Goal: Register for event/course

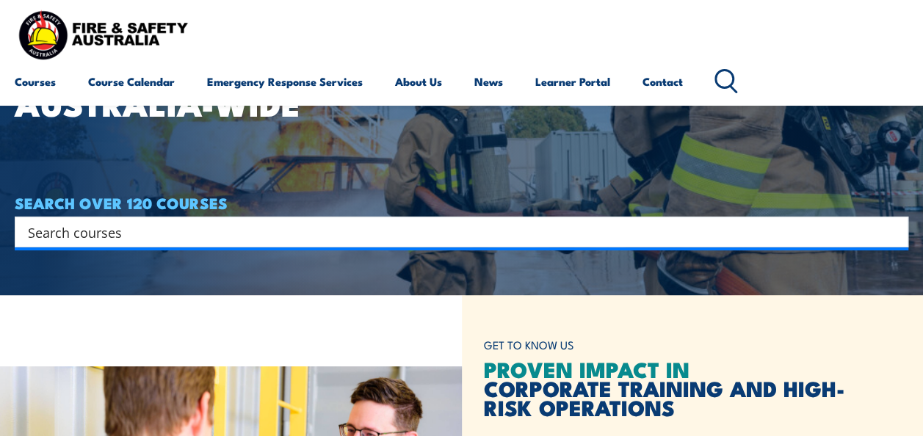
scroll to position [147, 0]
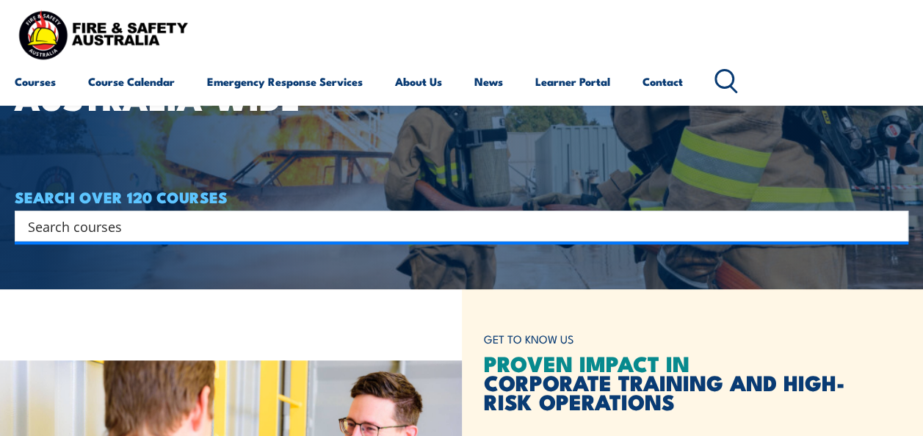
click at [288, 231] on input "Search input" at bounding box center [452, 226] width 848 height 22
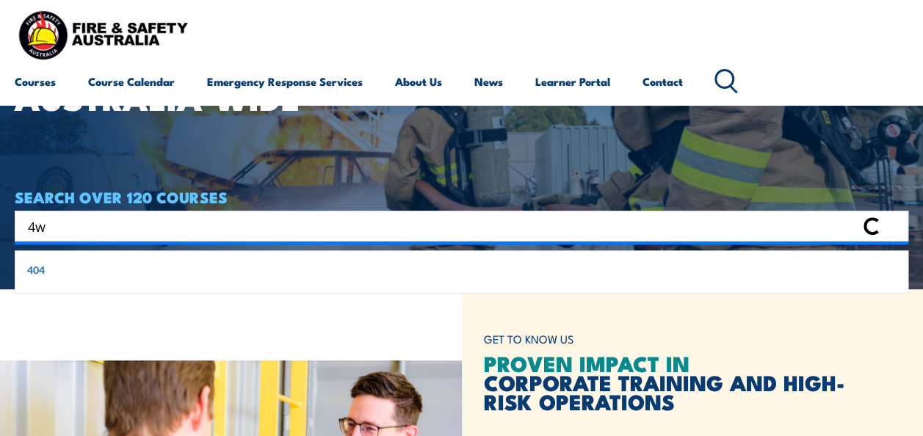
type input "4"
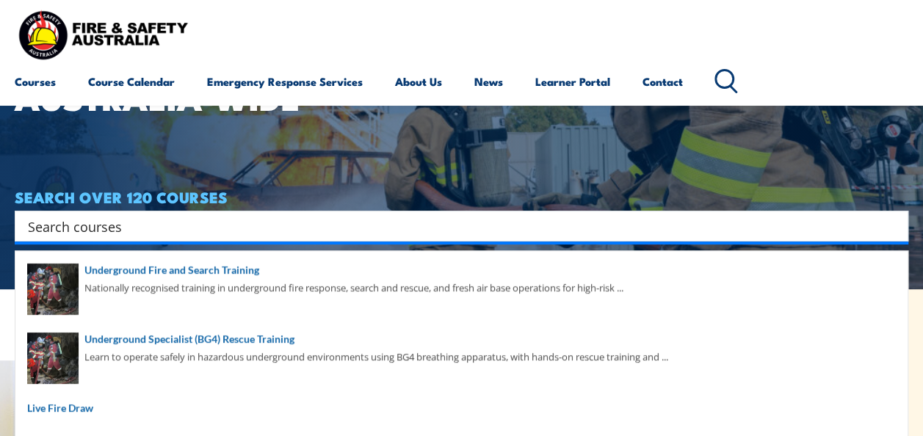
paste input "Operate and maintain a 4WD vehicle"
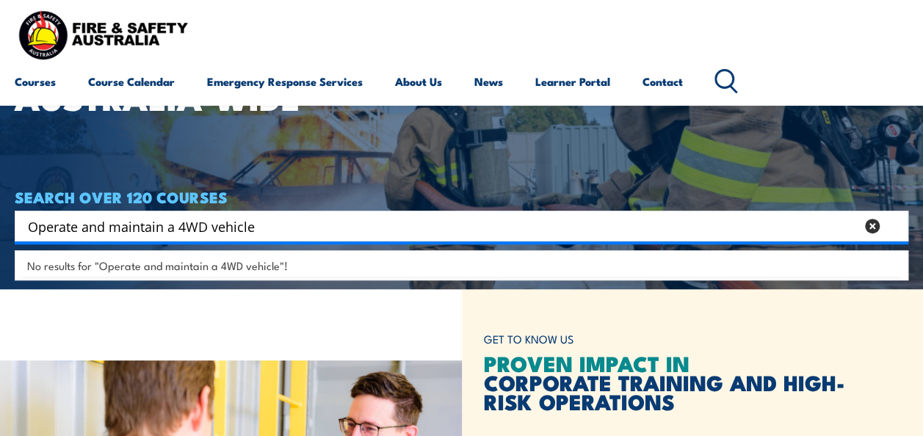
click at [248, 261] on span "No results for "Operate and maintain a 4WD vehicle"!" at bounding box center [157, 266] width 261 height 14
drag, startPoint x: 214, startPoint y: 226, endPoint x: -3, endPoint y: 219, distance: 216.8
click at [0, 219] on html "Courses Course Calendar Emergency Response Services Services Overview Emergency…" at bounding box center [461, 71] width 923 height 436
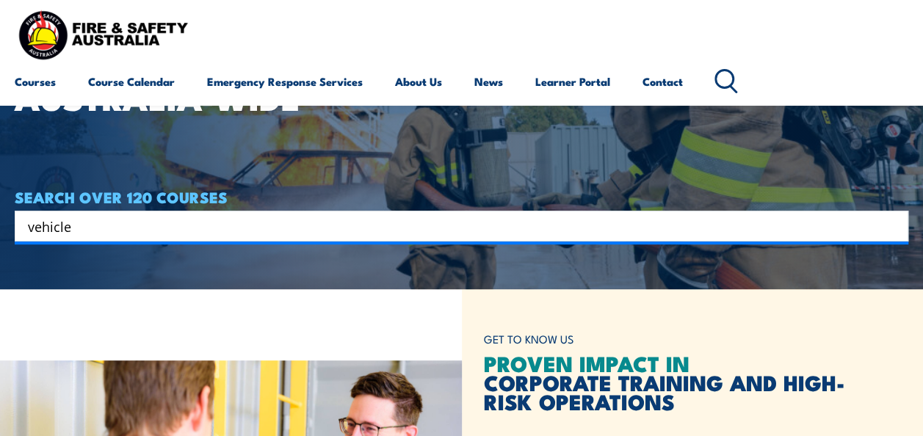
type input "vehicle"
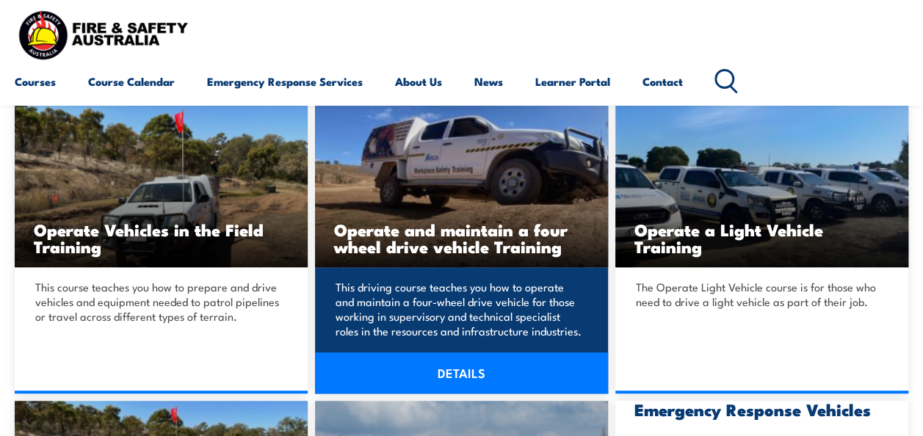
scroll to position [367, 0]
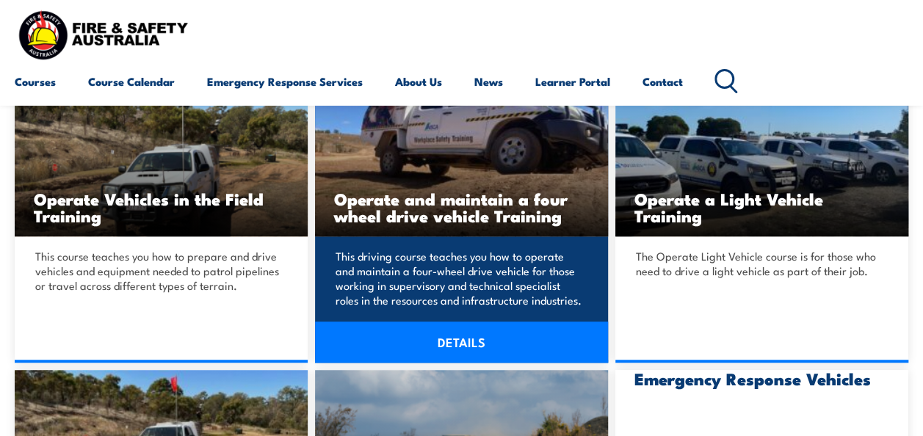
click at [430, 339] on link "DETAILS" at bounding box center [461, 342] width 293 height 41
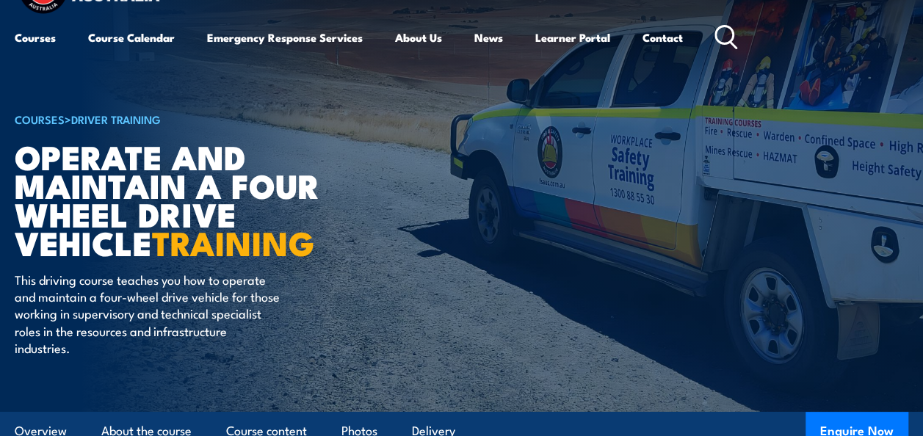
scroll to position [147, 0]
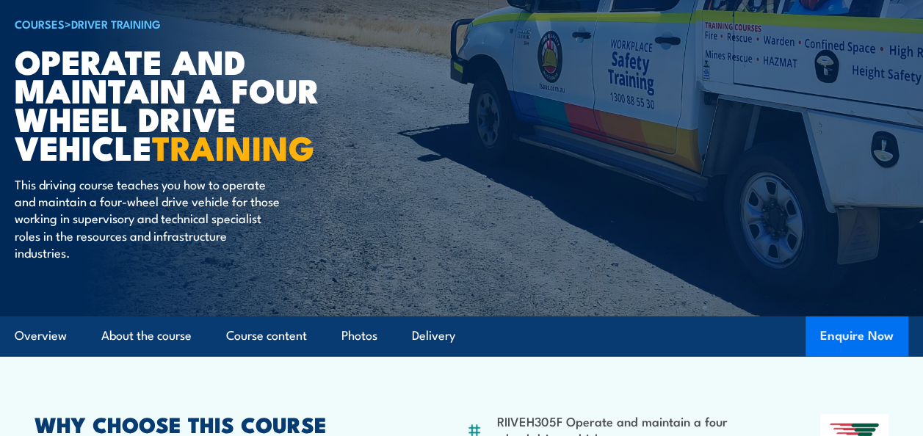
click at [861, 347] on button "Enquire Now" at bounding box center [857, 337] width 103 height 40
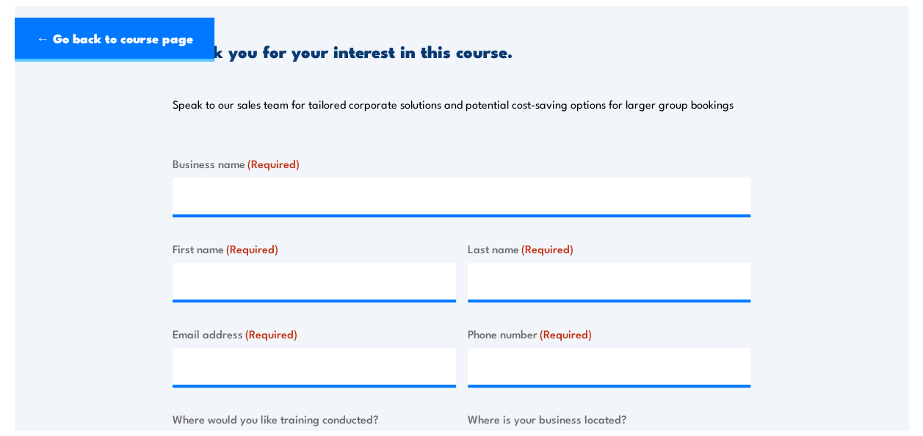
scroll to position [294, 0]
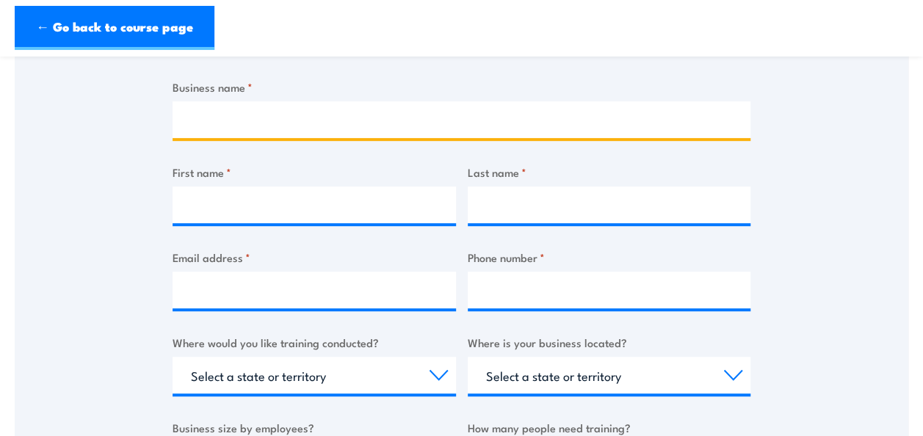
click at [303, 129] on input "Business name *" at bounding box center [462, 119] width 578 height 37
type input "Compass Group"
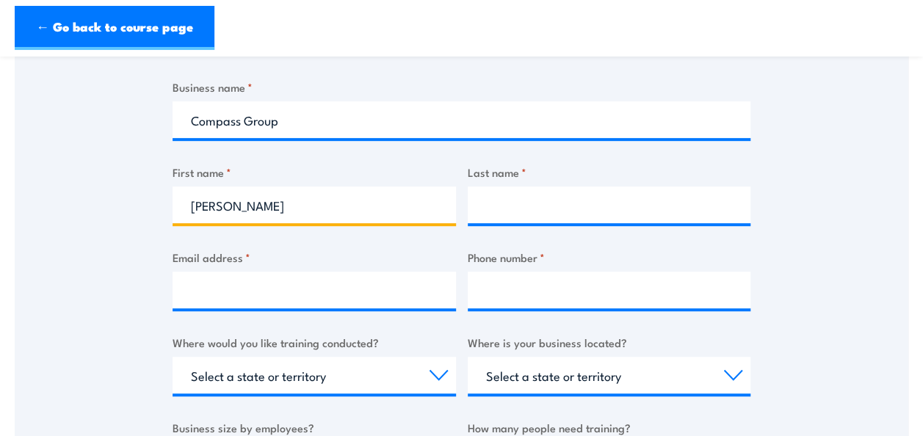
type input "Brodie"
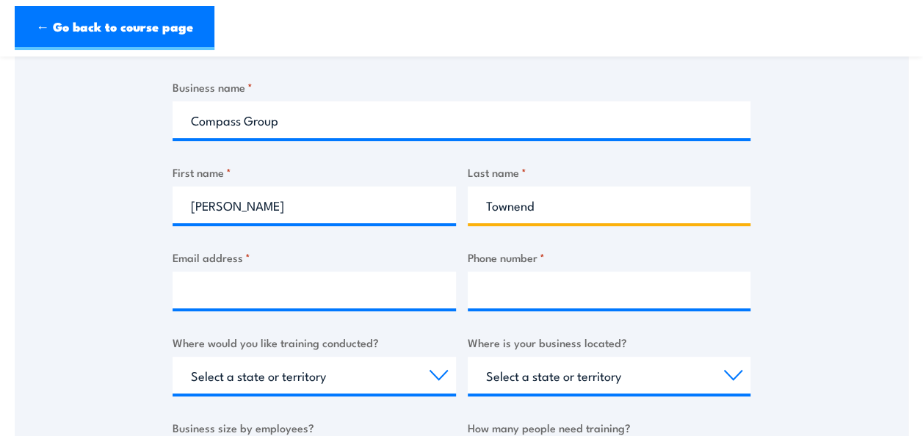
type input "Townend"
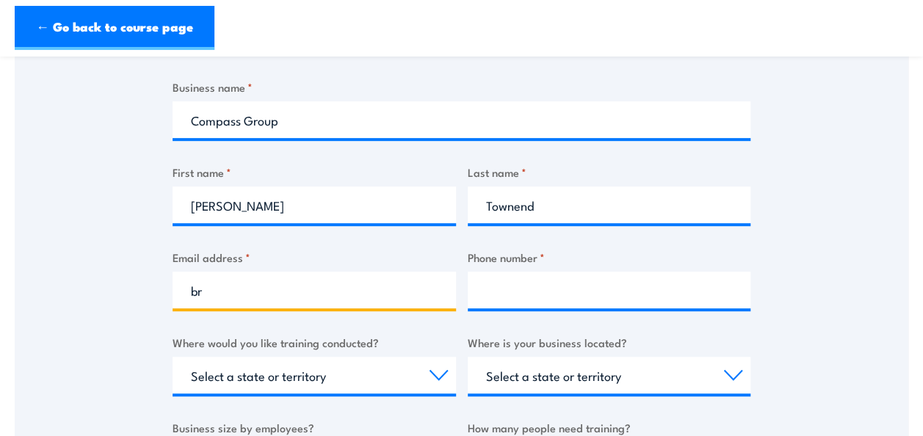
type input "BrodieTownend@compass-group.com.au"
type input "0450675093"
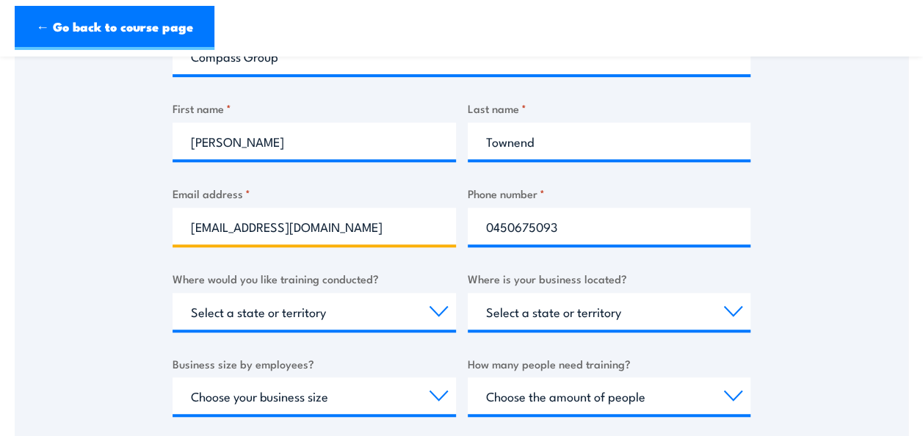
scroll to position [441, 0]
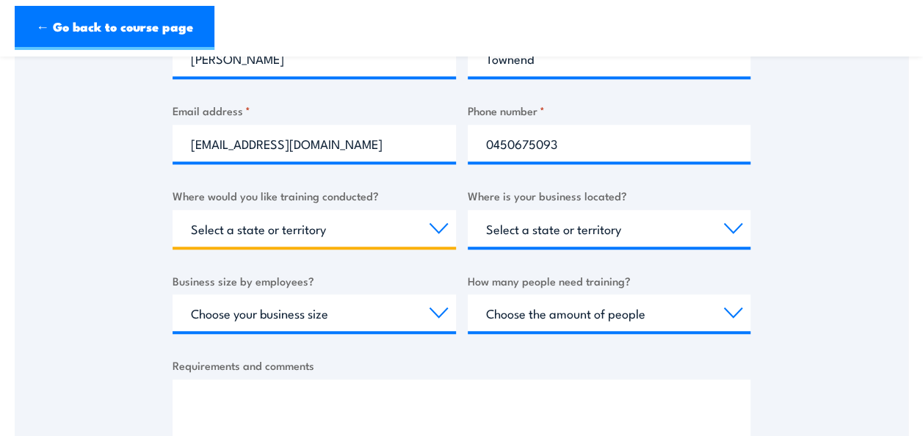
click at [301, 220] on select "Select a state or territory Nationally - multiple locations QLD NSW VIC SA ACT …" at bounding box center [315, 228] width 284 height 37
select select "QLD"
click at [173, 210] on select "Select a state or territory Nationally - multiple locations QLD NSW VIC SA ACT …" at bounding box center [315, 228] width 284 height 37
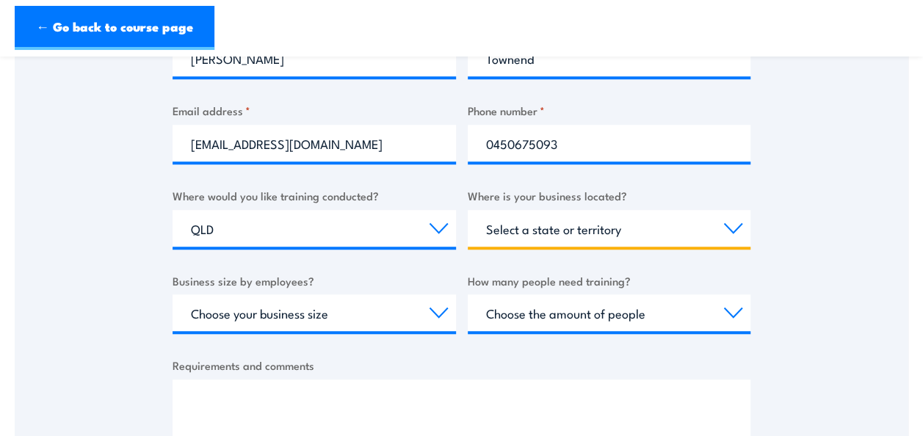
click at [523, 226] on select "Select a state or territory QLD NSW VIC SA ACT WA TAS NT" at bounding box center [610, 228] width 284 height 37
select select "QLD"
click at [468, 210] on select "Select a state or territory QLD NSW VIC SA ACT WA TAS NT" at bounding box center [610, 228] width 284 height 37
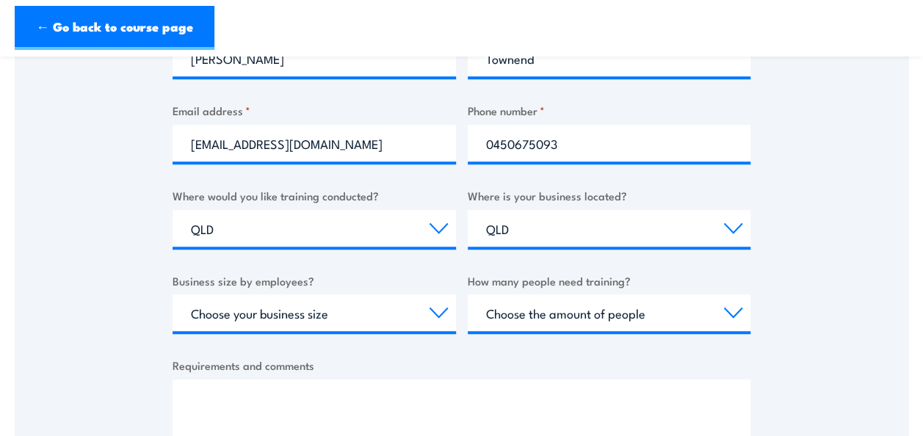
click at [338, 331] on div "Choose your business size 1 to 19 20 to 199 200+" at bounding box center [315, 313] width 284 height 37
click at [338, 319] on select "Choose your business size 1 to 19 20 to 199 200+" at bounding box center [315, 313] width 284 height 37
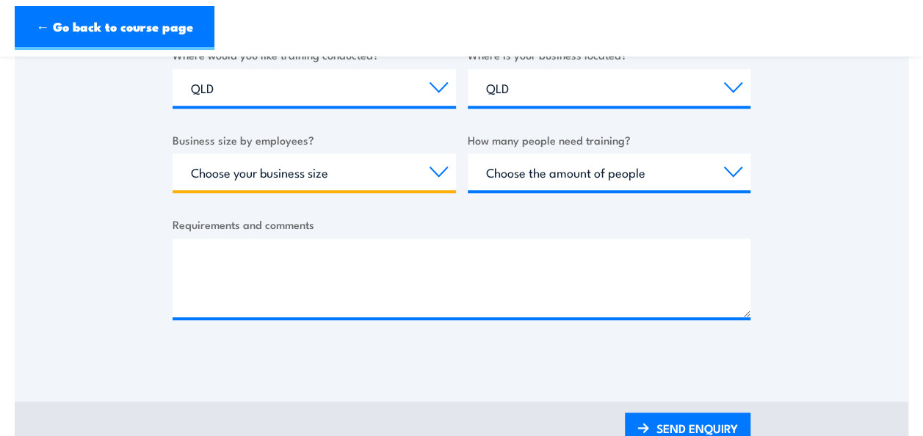
scroll to position [588, 0]
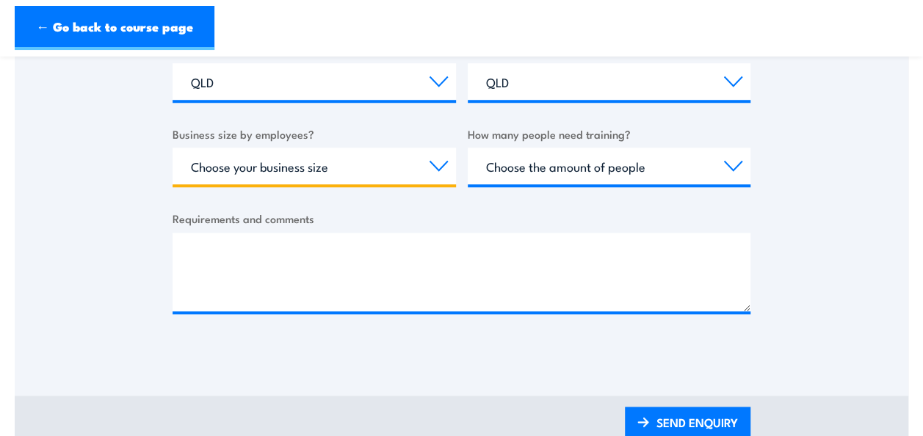
click at [311, 169] on select "Choose your business size 1 to 19 20 to 199 200+" at bounding box center [315, 166] width 284 height 37
select select "200+"
click at [173, 148] on select "Choose your business size 1 to 19 20 to 199 200+" at bounding box center [315, 166] width 284 height 37
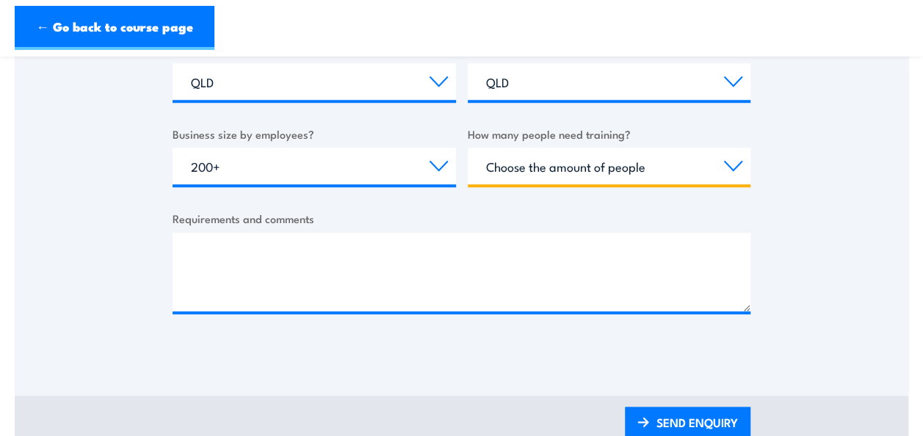
click at [533, 178] on select "Choose the amount of people 1 to 4 5 to 19 20+" at bounding box center [610, 166] width 284 height 37
select select "1 to 4"
click at [468, 148] on select "Choose the amount of people 1 to 4 5 to 19 20+" at bounding box center [610, 166] width 284 height 37
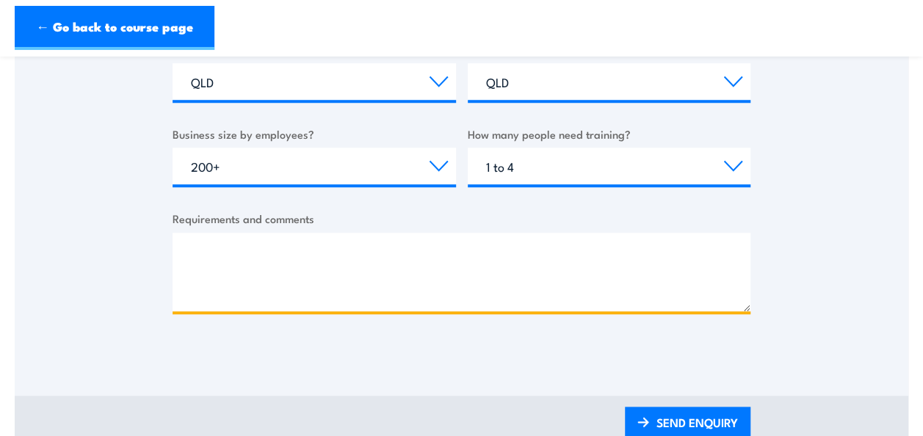
click at [325, 267] on textarea "Requirements and comments" at bounding box center [462, 272] width 578 height 79
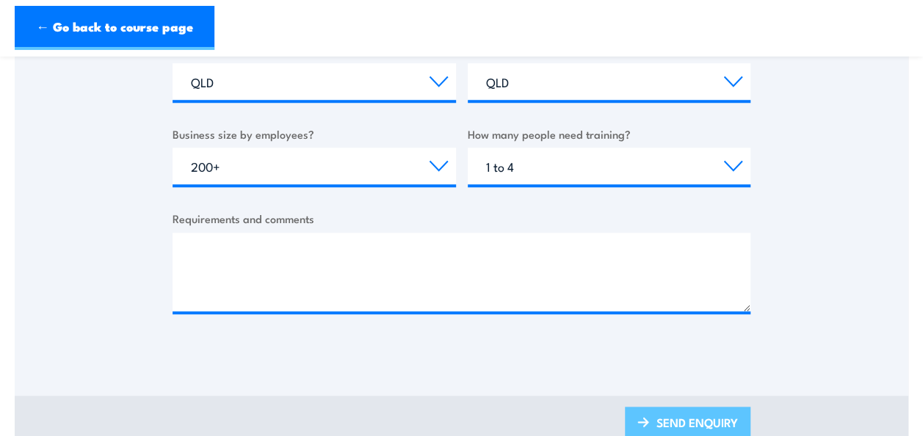
click at [704, 419] on link "SEND ENQUIRY" at bounding box center [688, 424] width 126 height 35
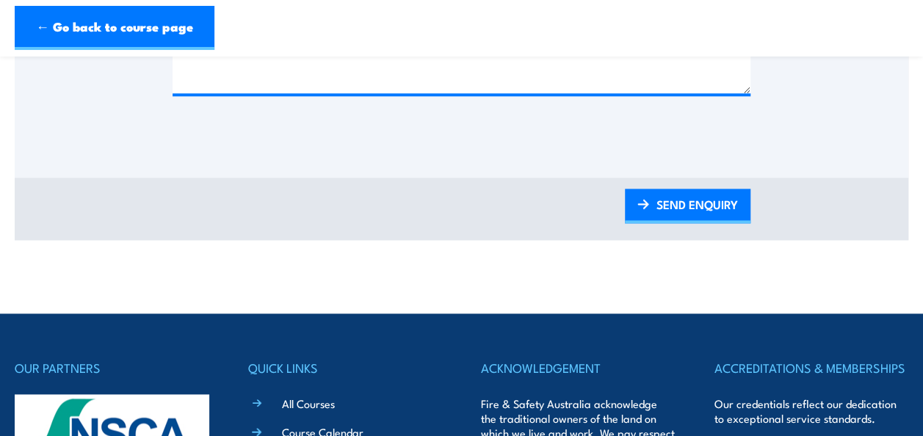
scroll to position [735, 0]
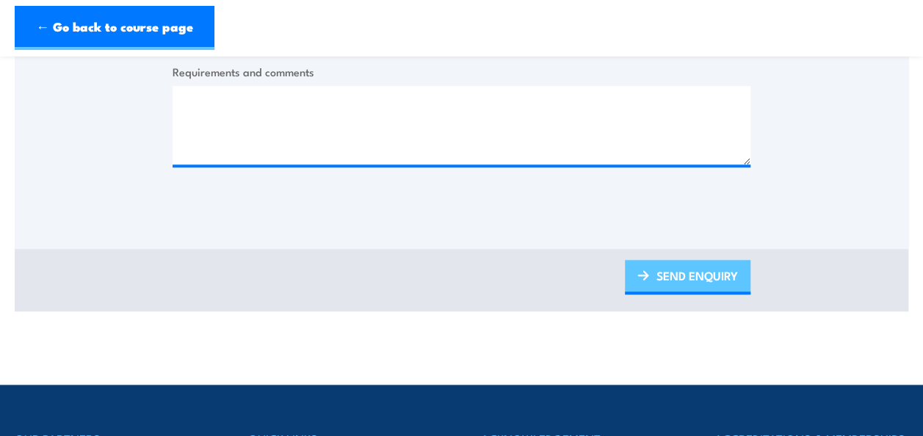
click at [707, 268] on link "SEND ENQUIRY" at bounding box center [688, 277] width 126 height 35
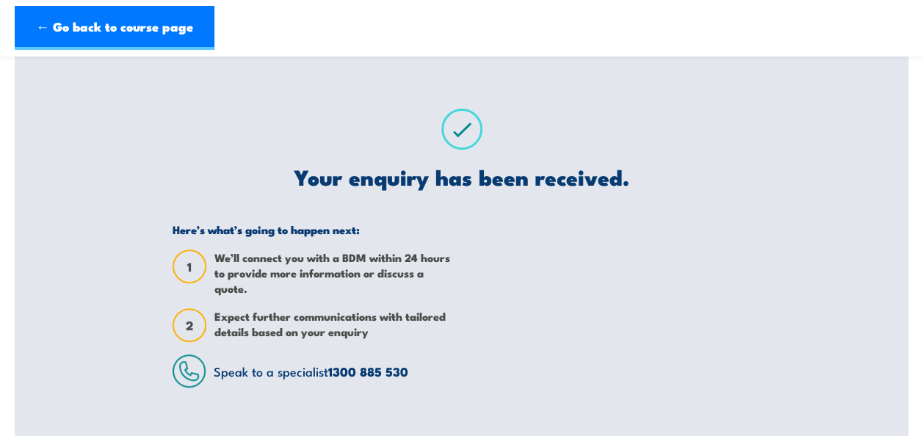
scroll to position [0, 0]
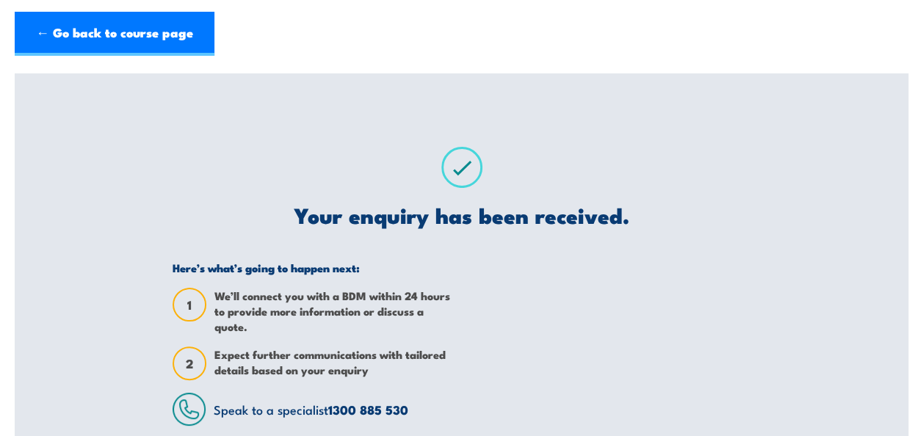
click at [76, 7] on header "← Go back to course page" at bounding box center [461, 34] width 923 height 68
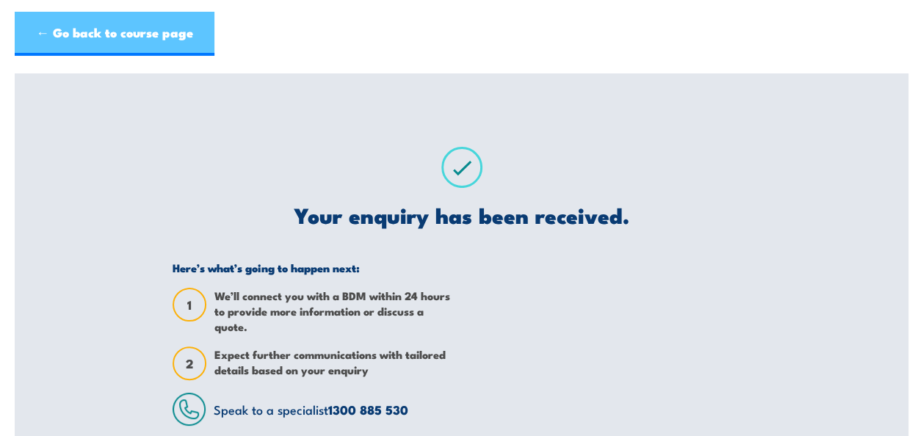
click at [76, 21] on link "← Go back to course page" at bounding box center [115, 34] width 200 height 44
click at [120, 54] on link "← Go back to course page" at bounding box center [115, 34] width 200 height 44
click at [54, 15] on link "← Go back to course page" at bounding box center [115, 34] width 200 height 44
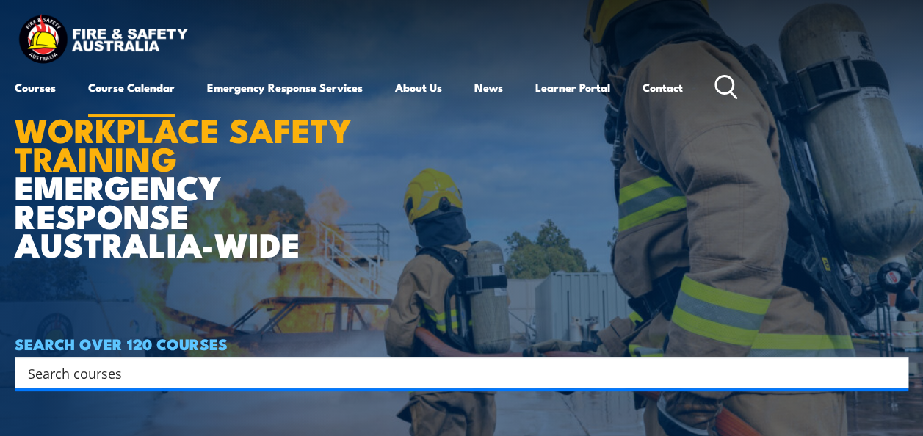
click at [166, 85] on link "Course Calendar" at bounding box center [131, 87] width 87 height 35
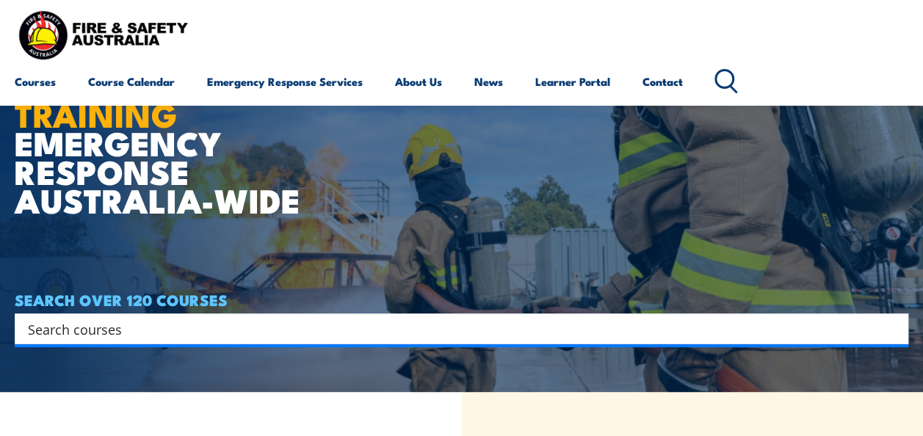
scroll to position [73, 0]
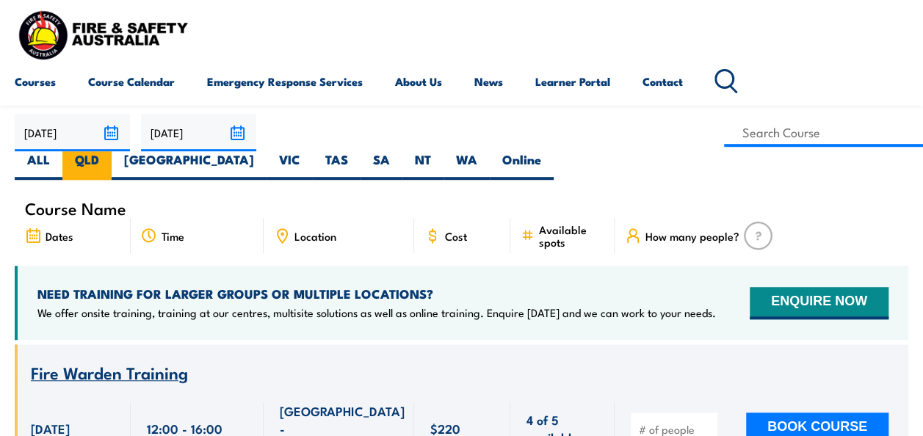
click at [112, 151] on label "QLD" at bounding box center [86, 165] width 49 height 29
click at [109, 151] on input "QLD" at bounding box center [104, 156] width 10 height 10
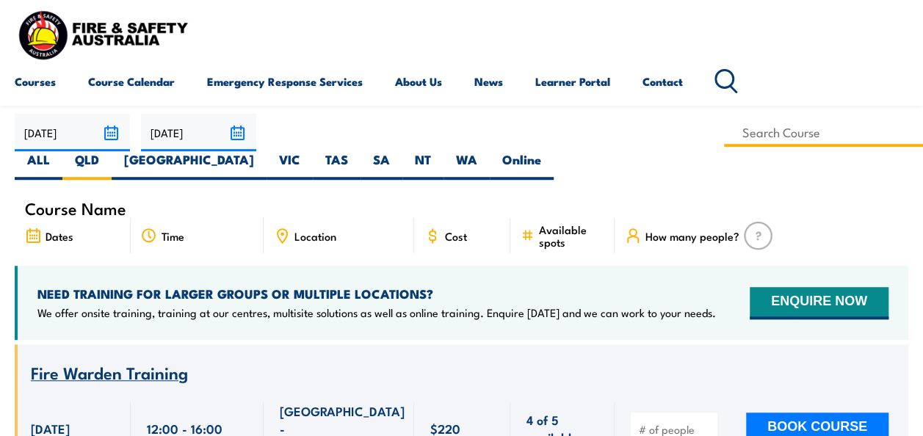
click at [724, 128] on input at bounding box center [823, 132] width 199 height 29
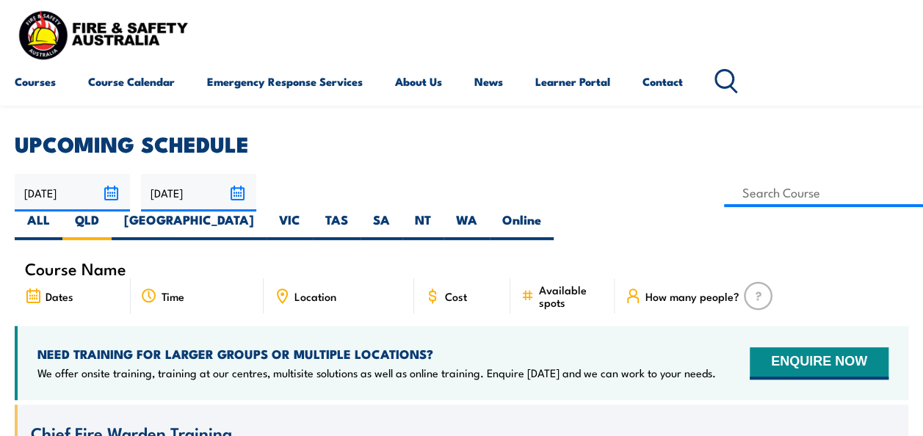
scroll to position [294, 0]
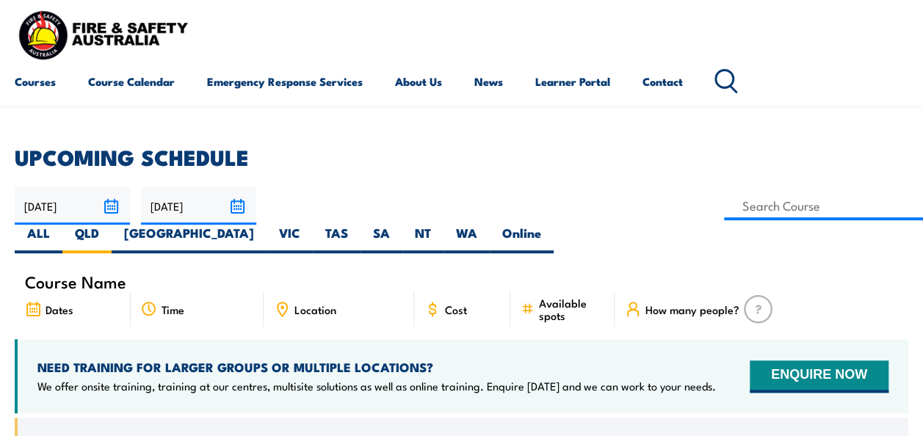
click at [355, 190] on div "[DATE] [DATE]" at bounding box center [462, 220] width 894 height 66
click at [724, 195] on input at bounding box center [823, 206] width 199 height 29
type input "Operate and maintain a four wheel drive vehicle Training"
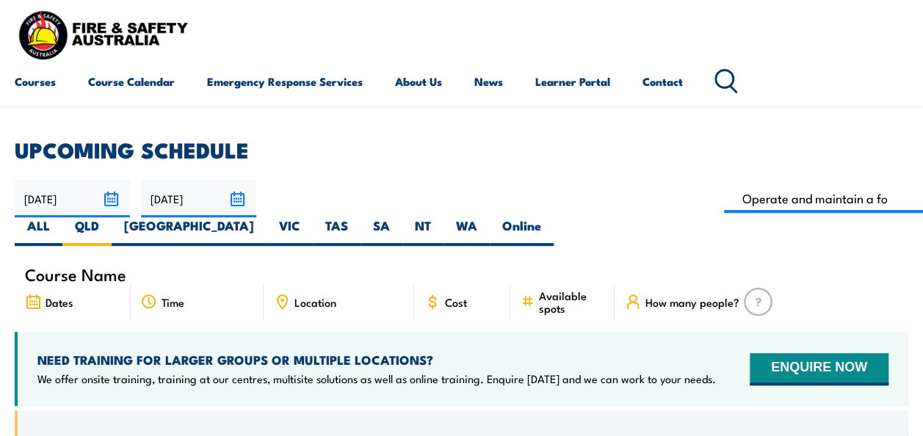
scroll to position [294, 0]
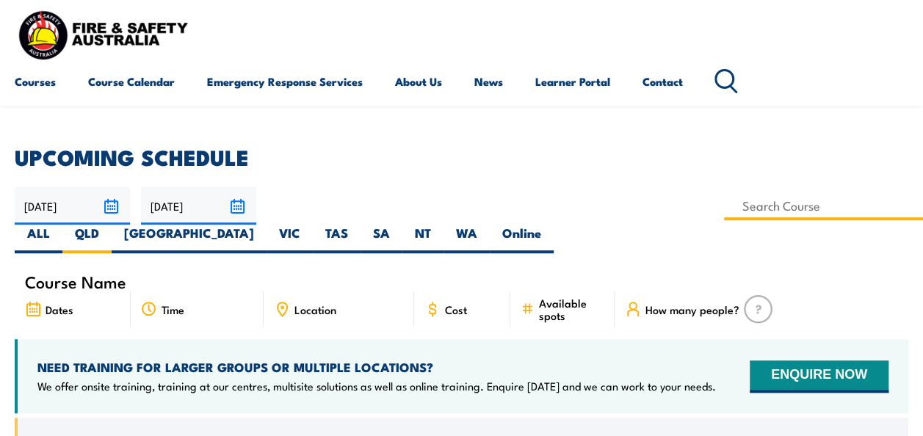
click at [724, 200] on input at bounding box center [823, 206] width 199 height 29
type input "Operate a Light Vehicle Training"
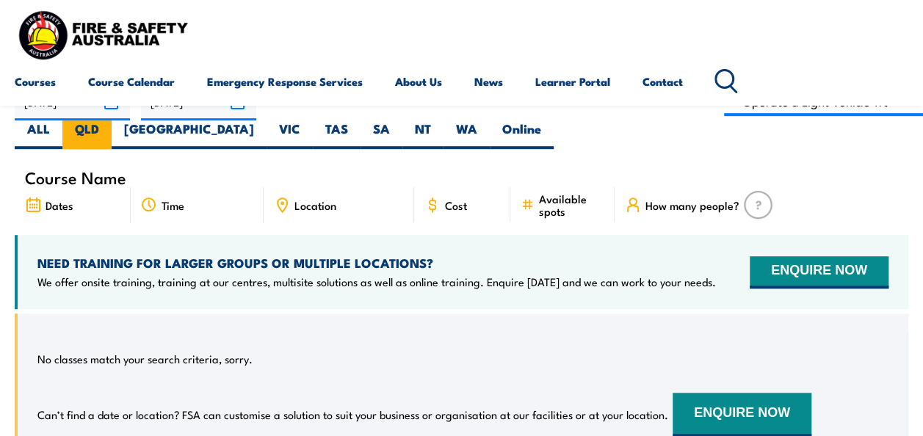
scroll to position [367, 0]
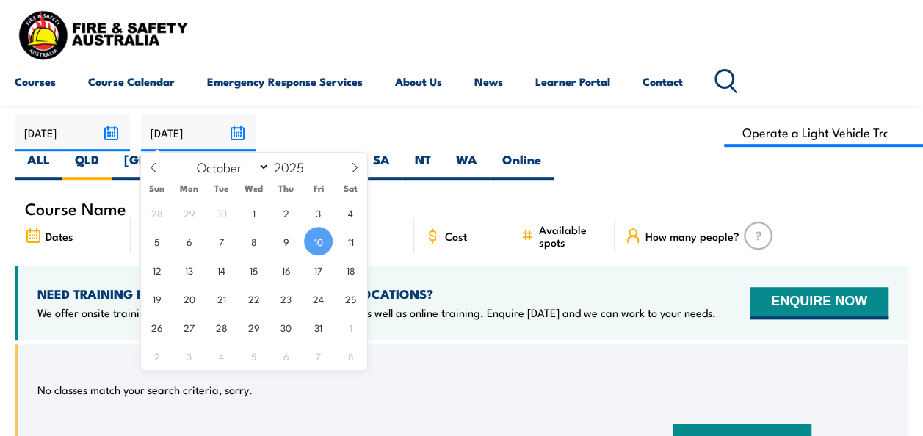
click at [234, 137] on input "[DATE]" at bounding box center [198, 132] width 115 height 37
click at [145, 169] on span at bounding box center [153, 173] width 25 height 40
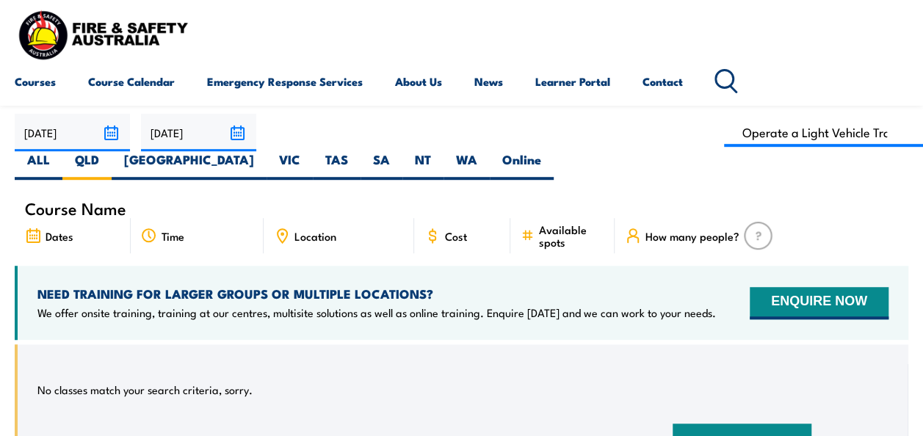
click at [488, 266] on div "NEED TRAINING FOR LARGER GROUPS OR MULTIPLE LOCATIONS? We offer onsite training…" at bounding box center [462, 303] width 894 height 74
click at [76, 123] on input "[DATE]" at bounding box center [72, 132] width 115 height 37
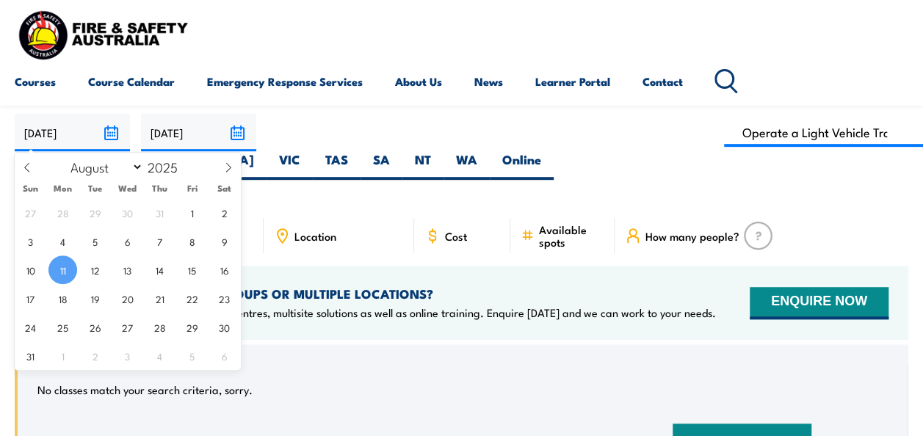
click at [58, 264] on span "11" at bounding box center [62, 270] width 29 height 29
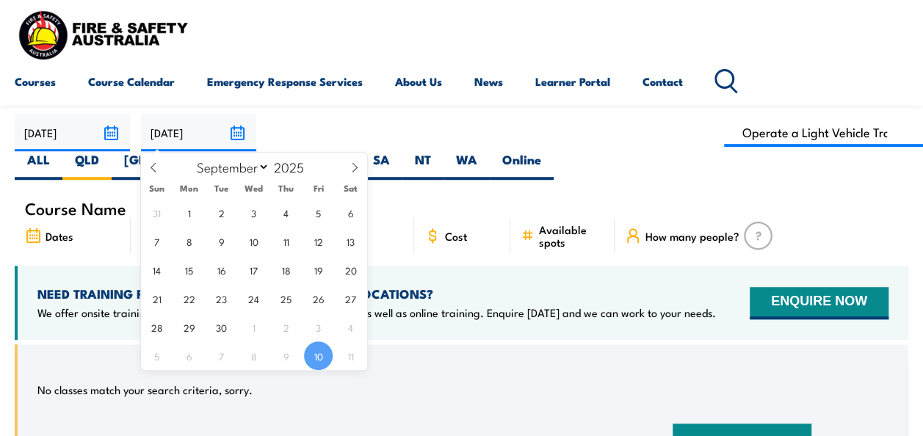
click at [232, 126] on input "[DATE]" at bounding box center [198, 132] width 115 height 37
click at [350, 168] on icon at bounding box center [355, 167] width 10 height 10
select select "10"
click at [327, 321] on span "28" at bounding box center [318, 327] width 29 height 29
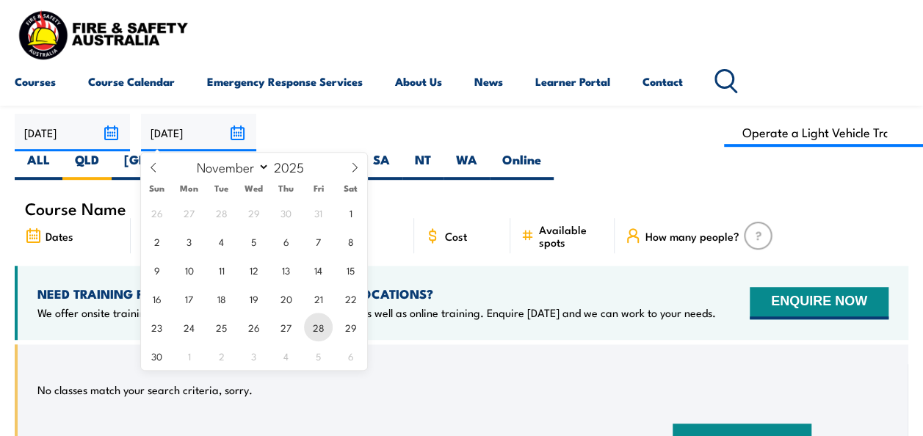
type input "[DATE]"
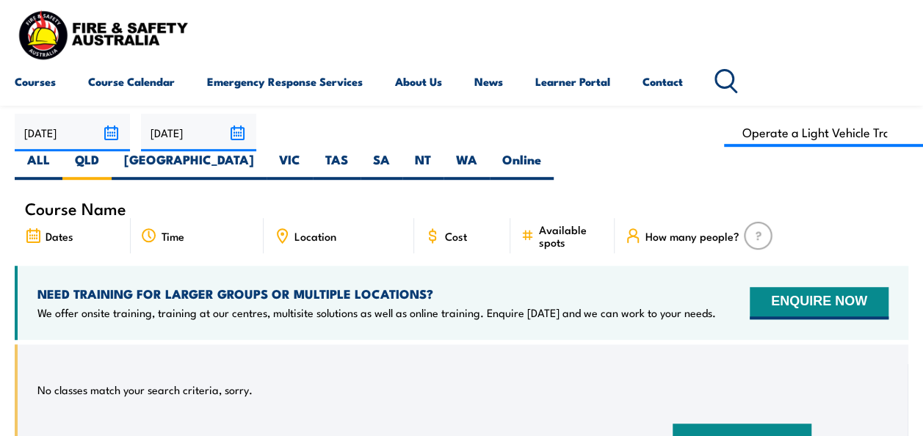
scroll to position [323, 0]
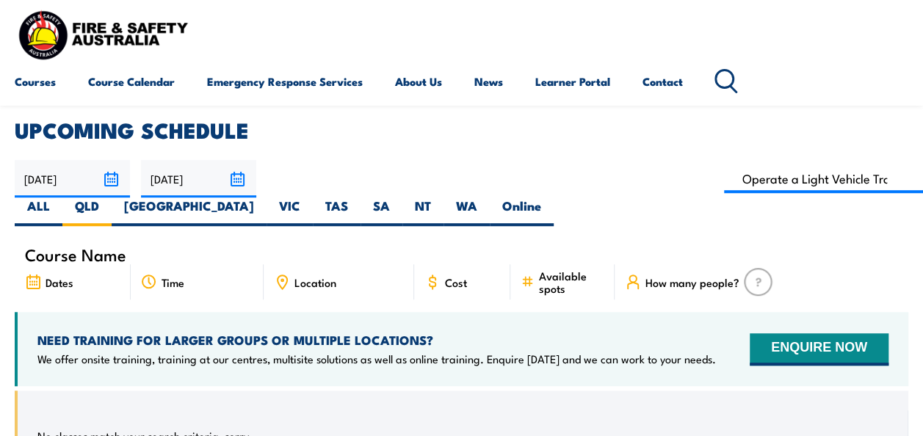
scroll to position [294, 0]
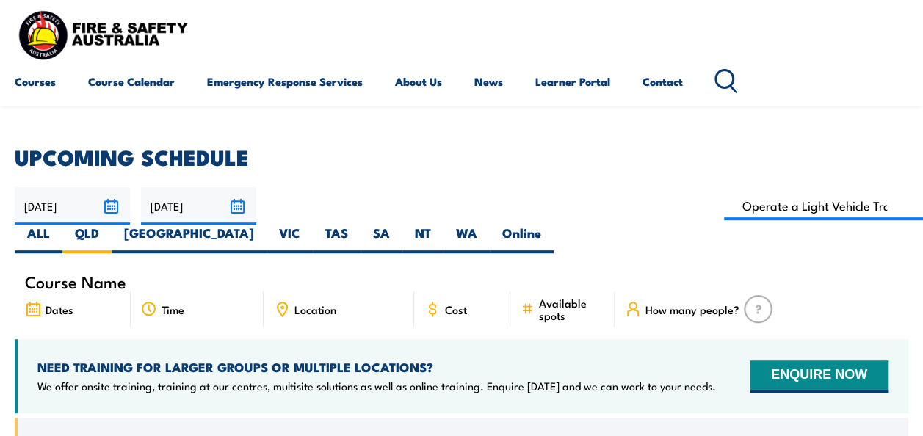
click at [540, 297] on span "Available spots" at bounding box center [571, 309] width 65 height 25
click at [724, 214] on input at bounding box center [823, 206] width 199 height 29
drag, startPoint x: 429, startPoint y: 202, endPoint x: 32, endPoint y: 201, distance: 396.7
click at [32, 201] on div "[DATE] [DATE]" at bounding box center [462, 220] width 894 height 66
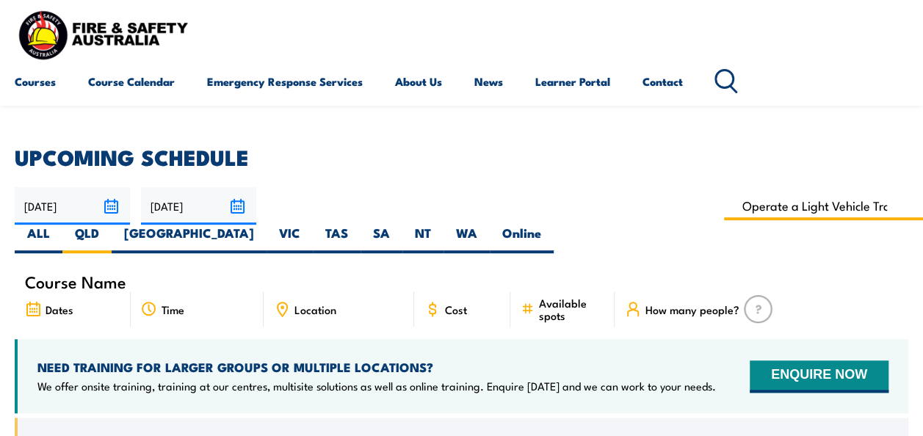
type input "n"
type input "Operate a Light Vehicle Training"
click at [62, 225] on label "ALL" at bounding box center [39, 239] width 48 height 29
click at [59, 225] on input "ALL" at bounding box center [55, 230] width 10 height 10
radio input "true"
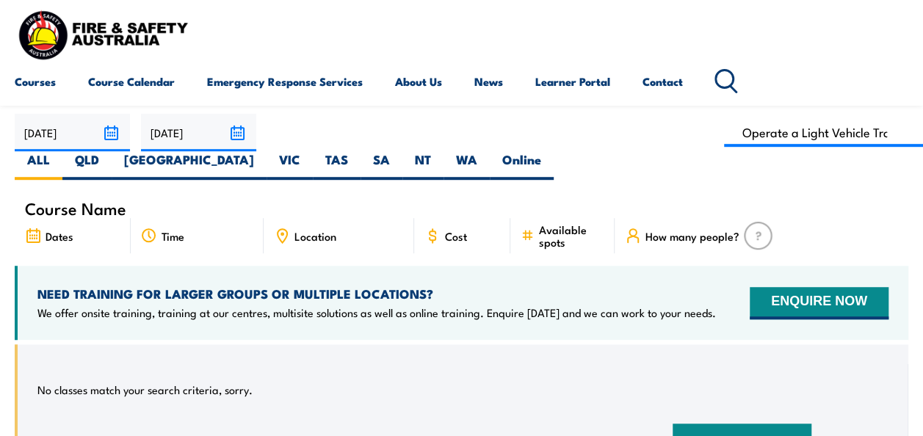
scroll to position [426, 0]
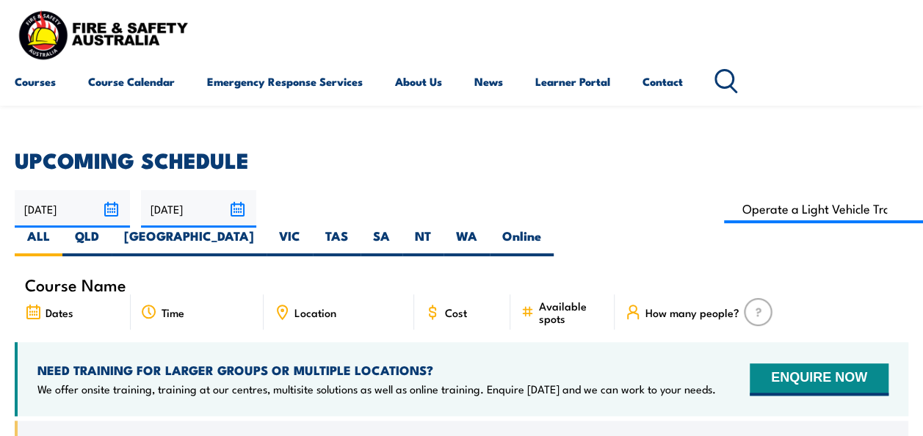
scroll to position [220, 0]
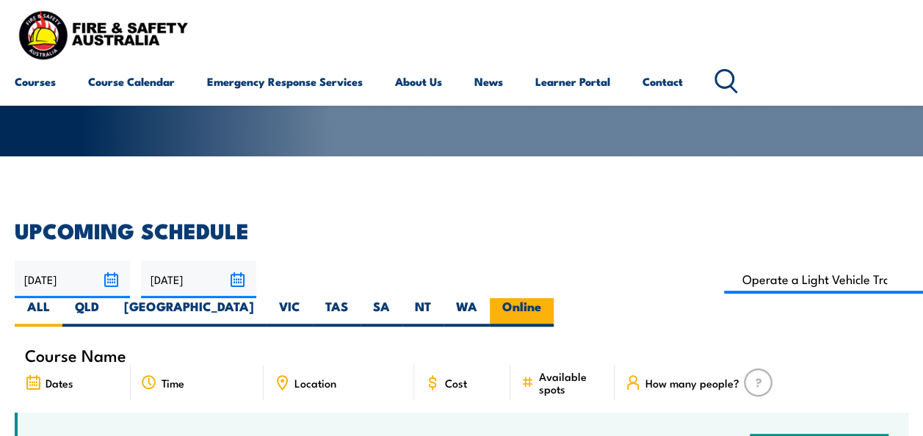
click at [554, 298] on label "Online" at bounding box center [522, 312] width 64 height 29
click at [551, 298] on input "Online" at bounding box center [546, 303] width 10 height 10
radio input "true"
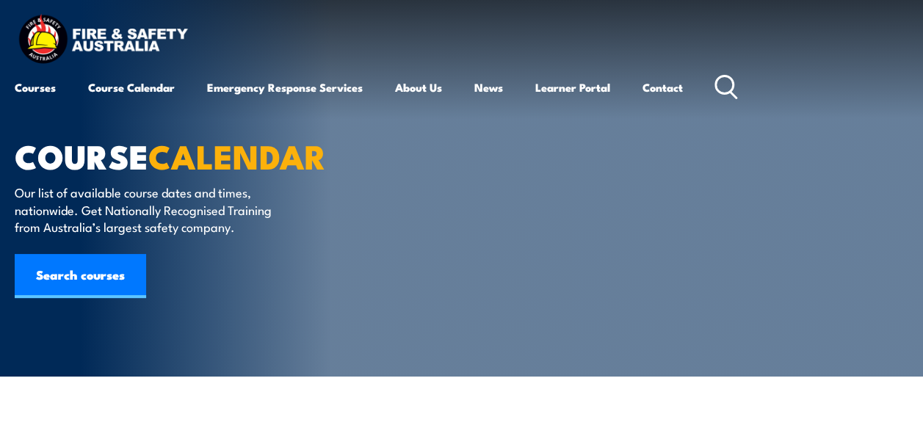
click at [37, 237] on div "COURSE CALENDAR Our list of available course dates and times, nationwide. Get N…" at bounding box center [196, 188] width 363 height 377
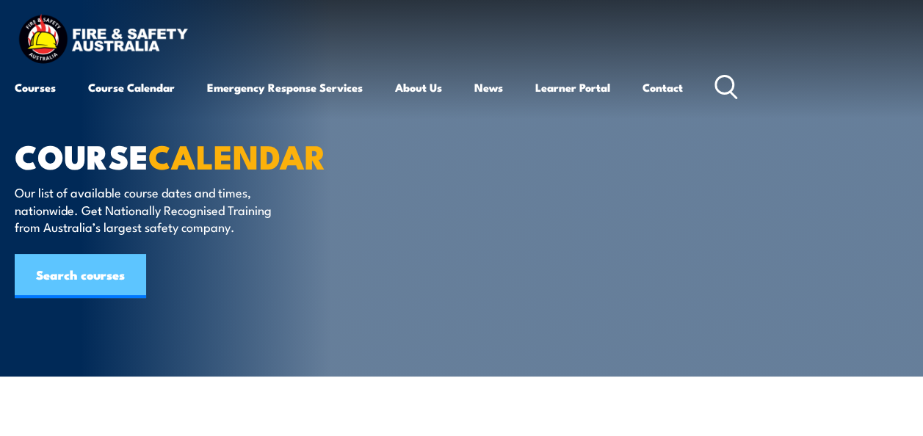
click at [60, 277] on link "Search courses" at bounding box center [80, 276] width 131 height 44
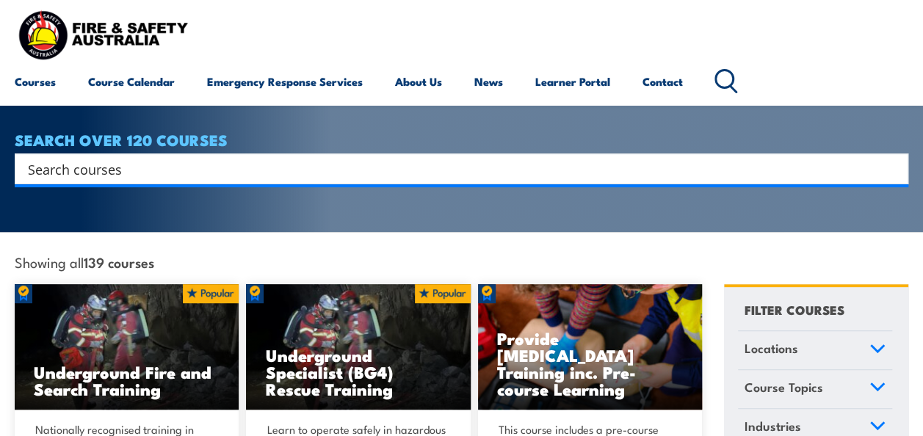
scroll to position [73, 0]
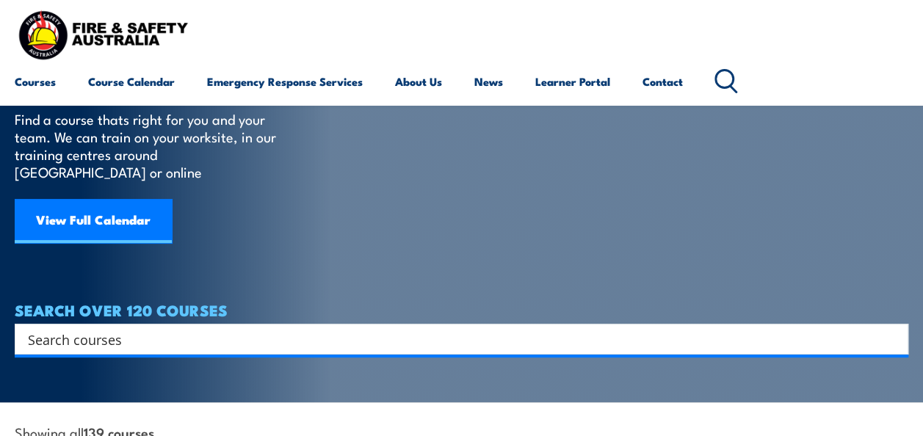
click at [182, 328] on input "Search input" at bounding box center [452, 339] width 848 height 22
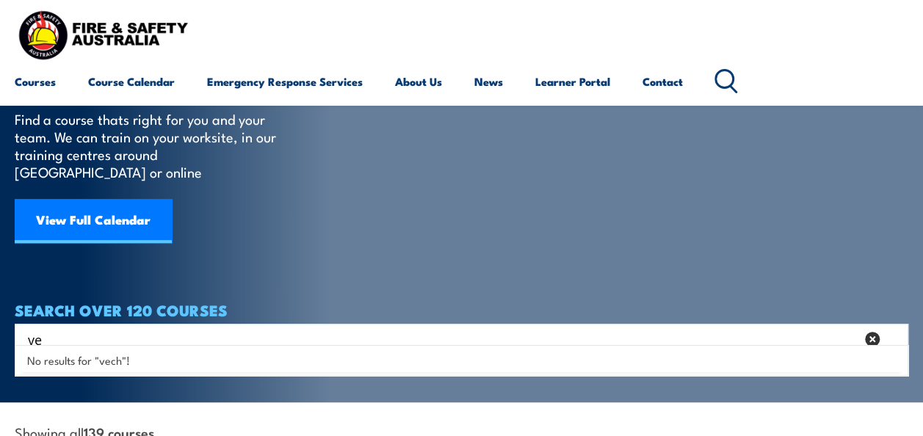
type input "v"
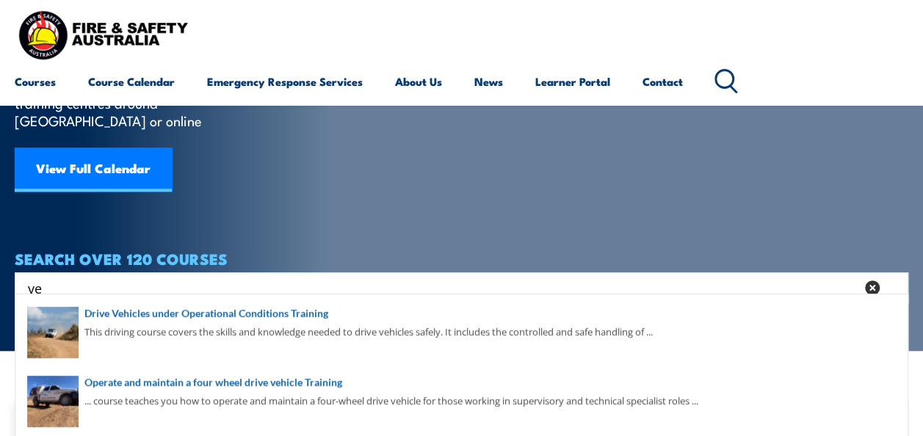
scroll to position [147, 0]
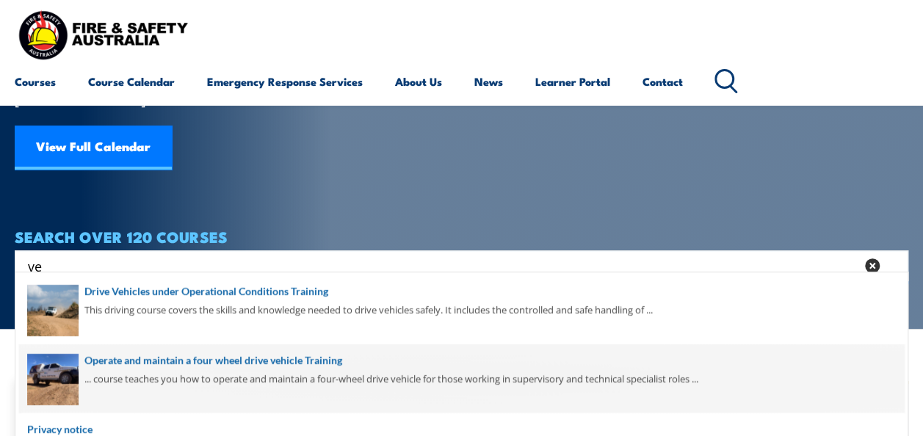
type input "ve"
click at [167, 353] on span at bounding box center [461, 379] width 885 height 69
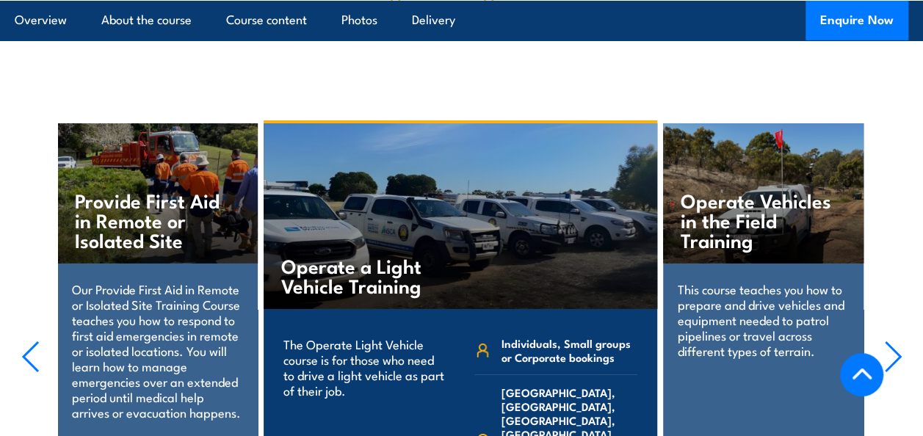
scroll to position [2277, 0]
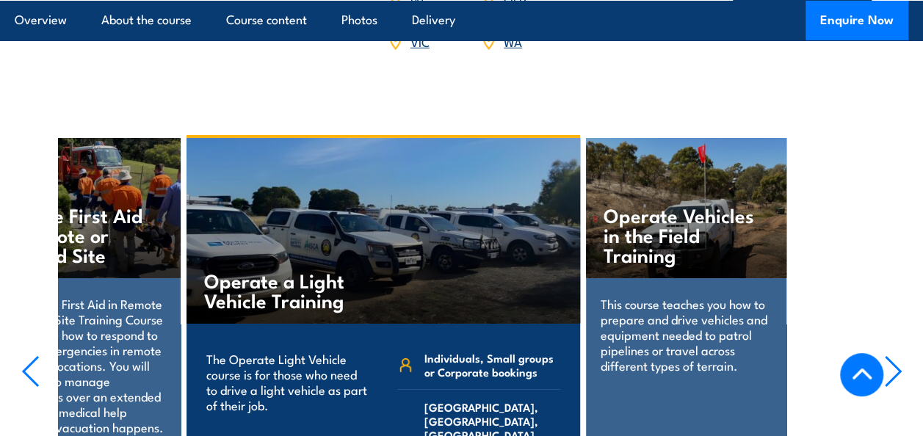
drag, startPoint x: 295, startPoint y: 320, endPoint x: 217, endPoint y: 313, distance: 77.5
click at [217, 351] on p "The Operate Light Vehicle course is for those who need to drive a light vehicle…" at bounding box center [287, 382] width 162 height 62
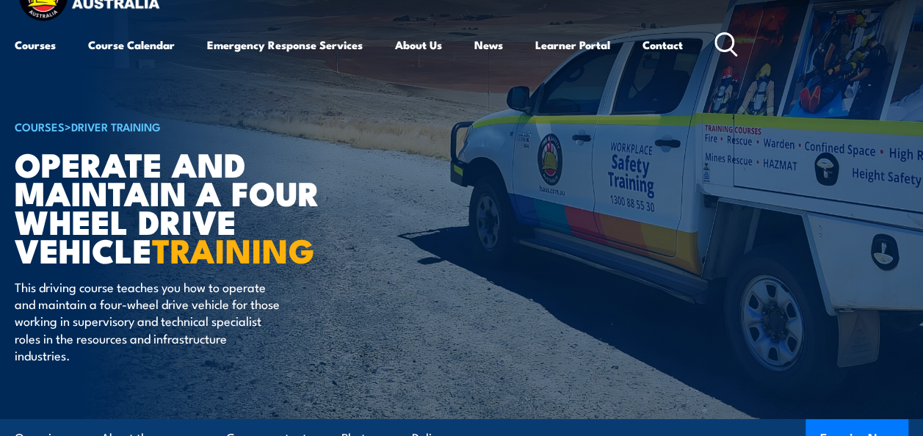
scroll to position [0, 0]
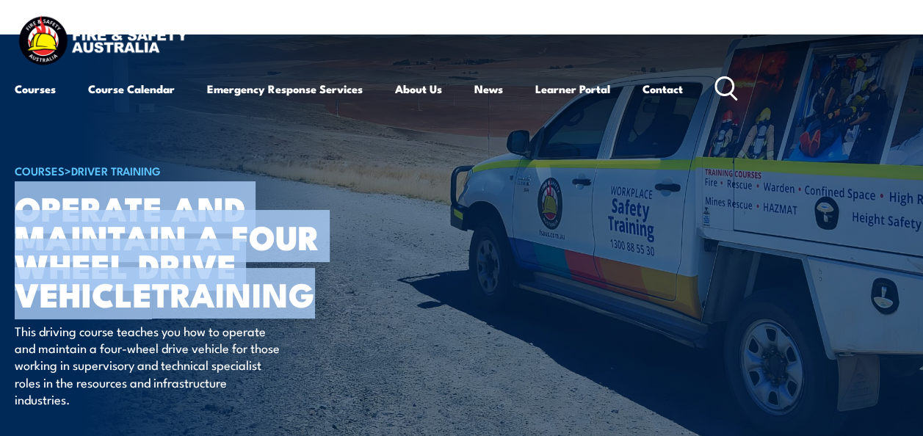
drag, startPoint x: 24, startPoint y: 209, endPoint x: 320, endPoint y: 295, distance: 308.0
click at [320, 295] on h1 "Operate and Maintain a Four Wheel Drive Vehicle TRAINING" at bounding box center [196, 250] width 363 height 115
copy h1 "Operate and Maintain a Four Wheel Drive Vehicle TRAINING"
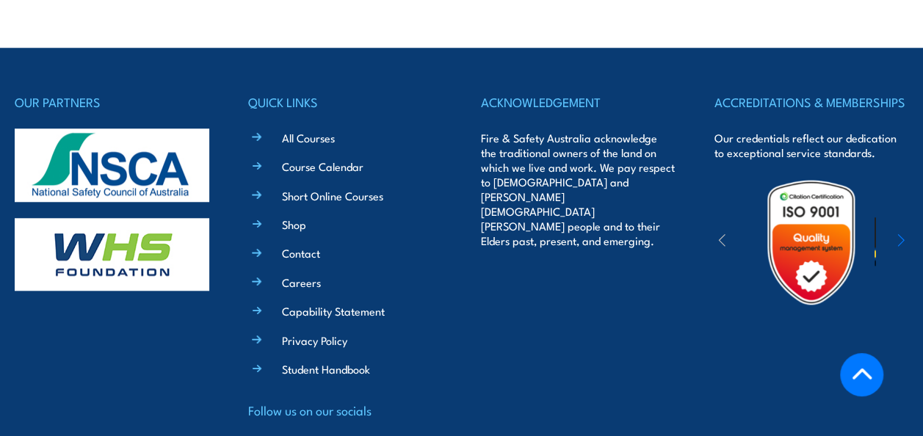
scroll to position [3423, 0]
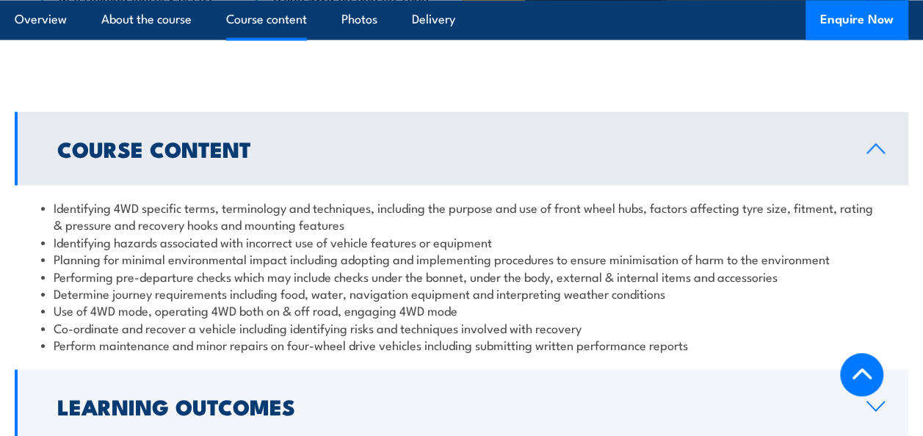
drag, startPoint x: 642, startPoint y: 307, endPoint x: 636, endPoint y: 154, distance: 152.9
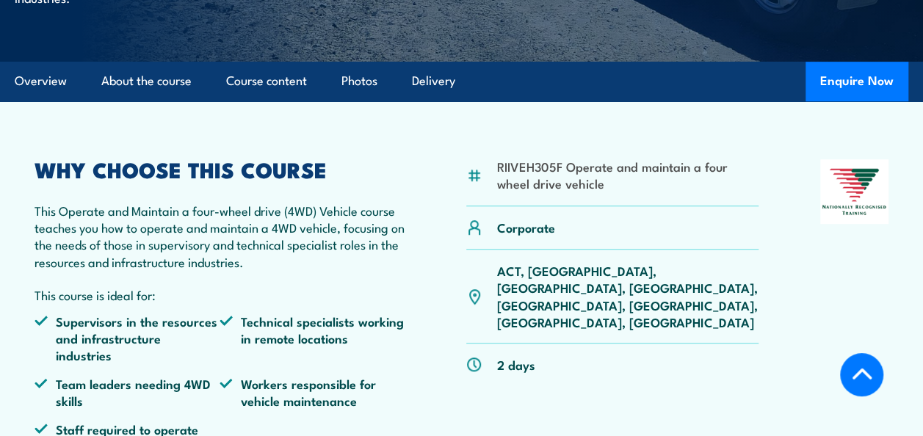
scroll to position [407, 0]
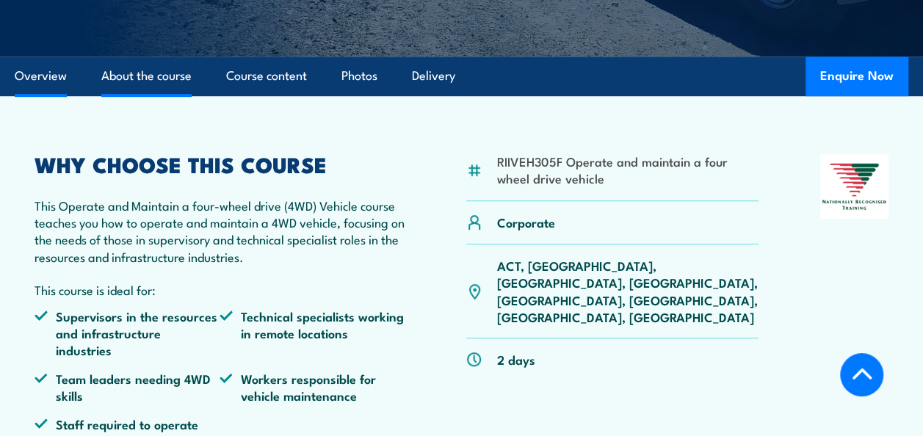
click at [126, 76] on link "About the course" at bounding box center [146, 76] width 90 height 39
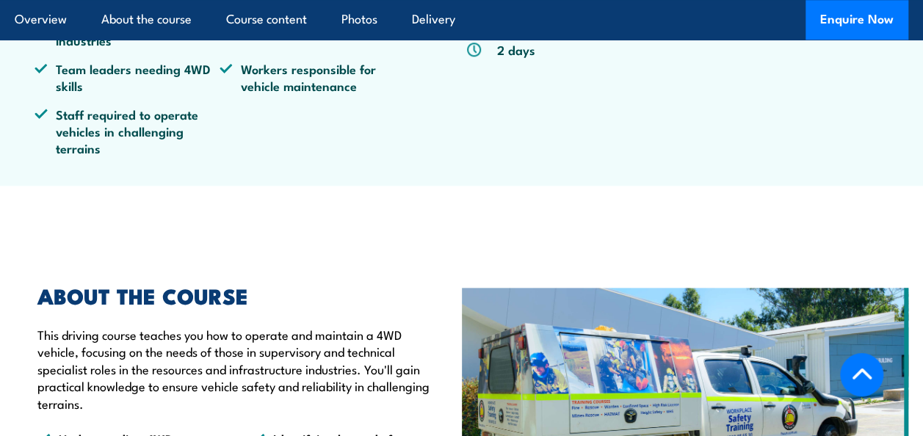
scroll to position [857, 0]
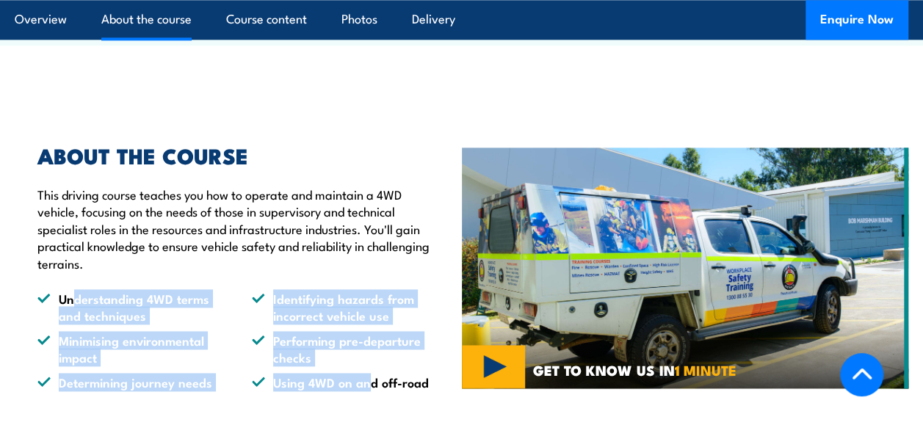
drag, startPoint x: 71, startPoint y: 273, endPoint x: 372, endPoint y: 357, distance: 312.6
click at [372, 357] on ul "Understanding 4WD terms and techniques Identifying hazards from incorrect vehic…" at bounding box center [238, 340] width 403 height 101
click at [222, 338] on li "Minimising environmental impact" at bounding box center [131, 349] width 188 height 35
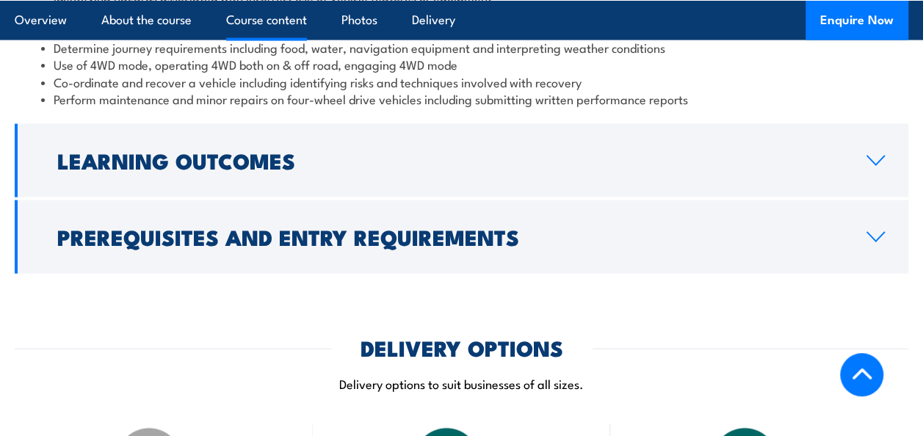
scroll to position [1518, 0]
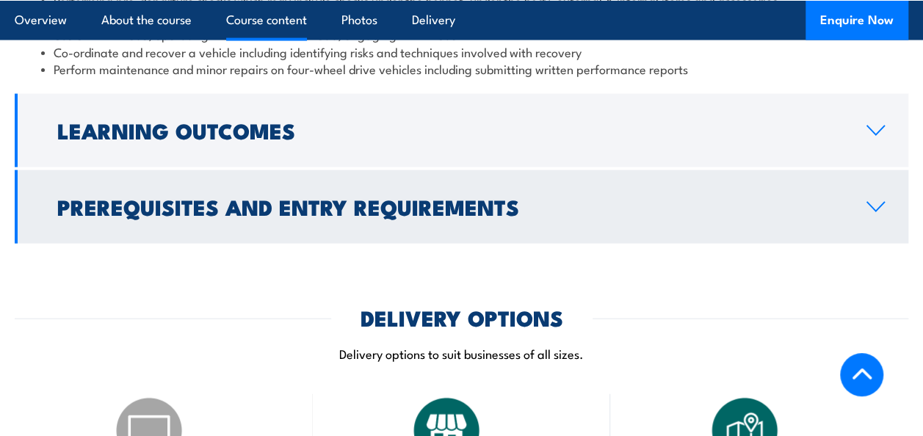
click at [275, 197] on h2 "Prerequisites and Entry Requirements" at bounding box center [450, 206] width 786 height 19
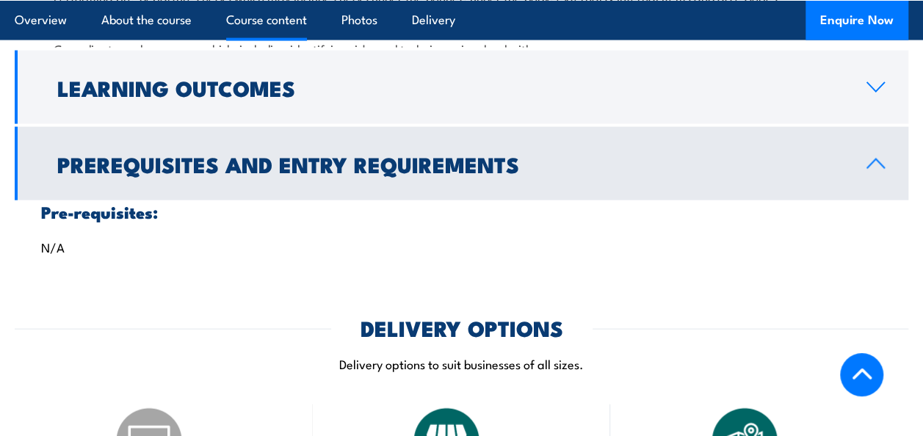
scroll to position [1419, 0]
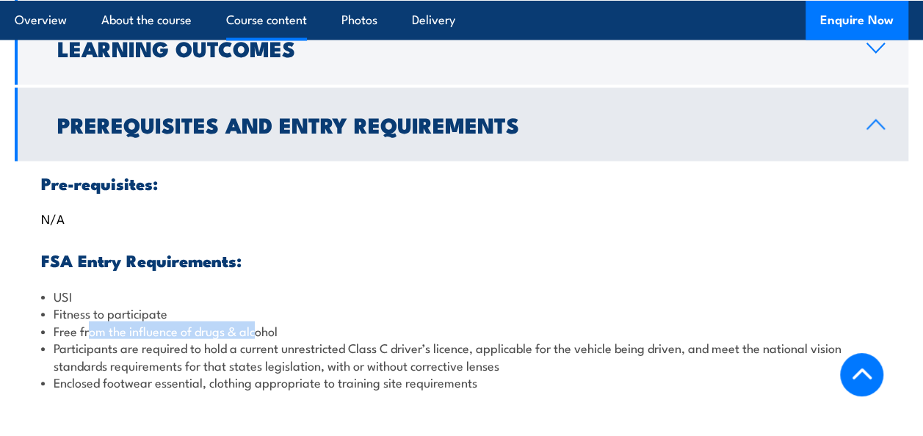
drag, startPoint x: 87, startPoint y: 306, endPoint x: 258, endPoint y: 320, distance: 171.8
click at [258, 322] on li "Free from the influence of drugs & alcohol" at bounding box center [461, 330] width 841 height 17
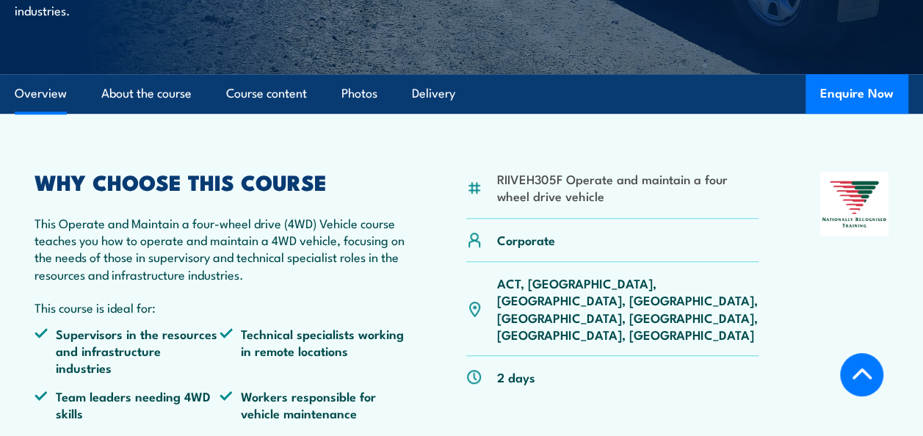
scroll to position [367, 0]
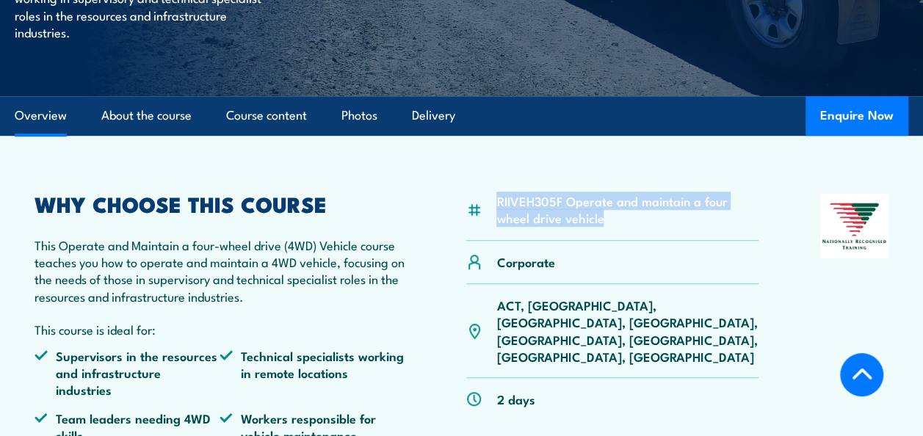
drag, startPoint x: 494, startPoint y: 201, endPoint x: 604, endPoint y: 219, distance: 110.9
click at [604, 219] on div "RIIVEH305F Operate and maintain a four wheel drive vehicle" at bounding box center [612, 218] width 292 height 48
click at [604, 219] on li "RIIVEH305F Operate and maintain a four wheel drive vehicle" at bounding box center [627, 209] width 261 height 35
drag, startPoint x: 604, startPoint y: 219, endPoint x: 477, endPoint y: 203, distance: 127.4
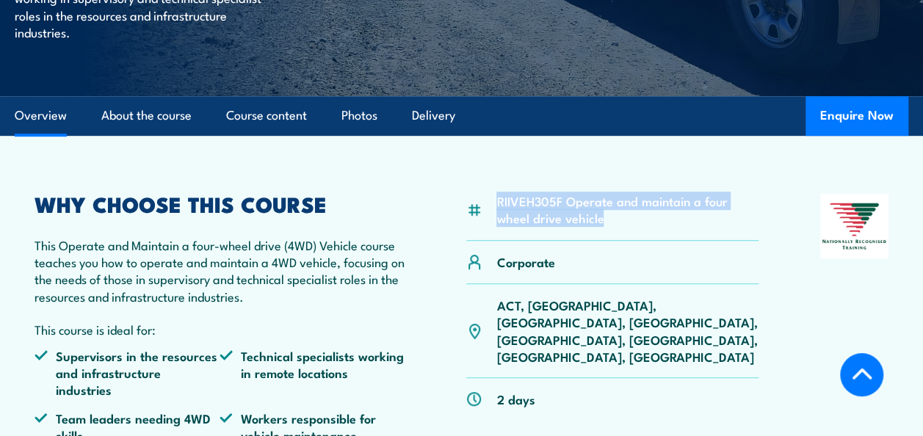
click at [477, 203] on div "RIIVEH305F Operate and maintain a four wheel drive vehicle" at bounding box center [612, 218] width 292 height 48
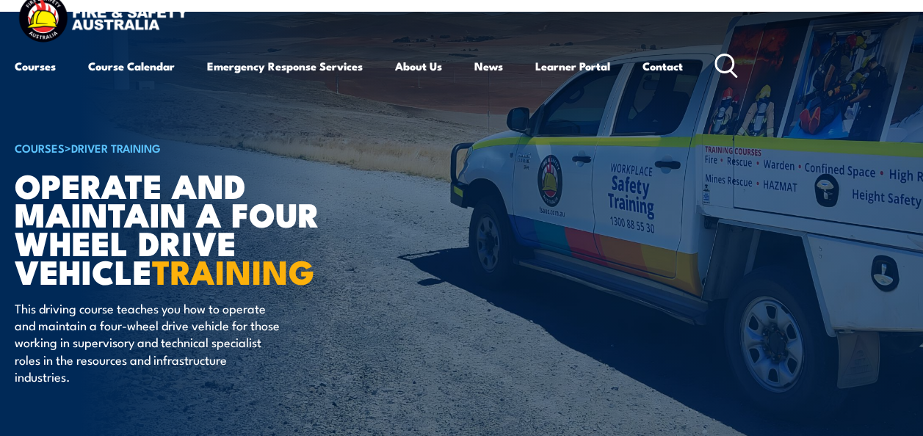
scroll to position [0, 0]
